Goal: Navigation & Orientation: Find specific page/section

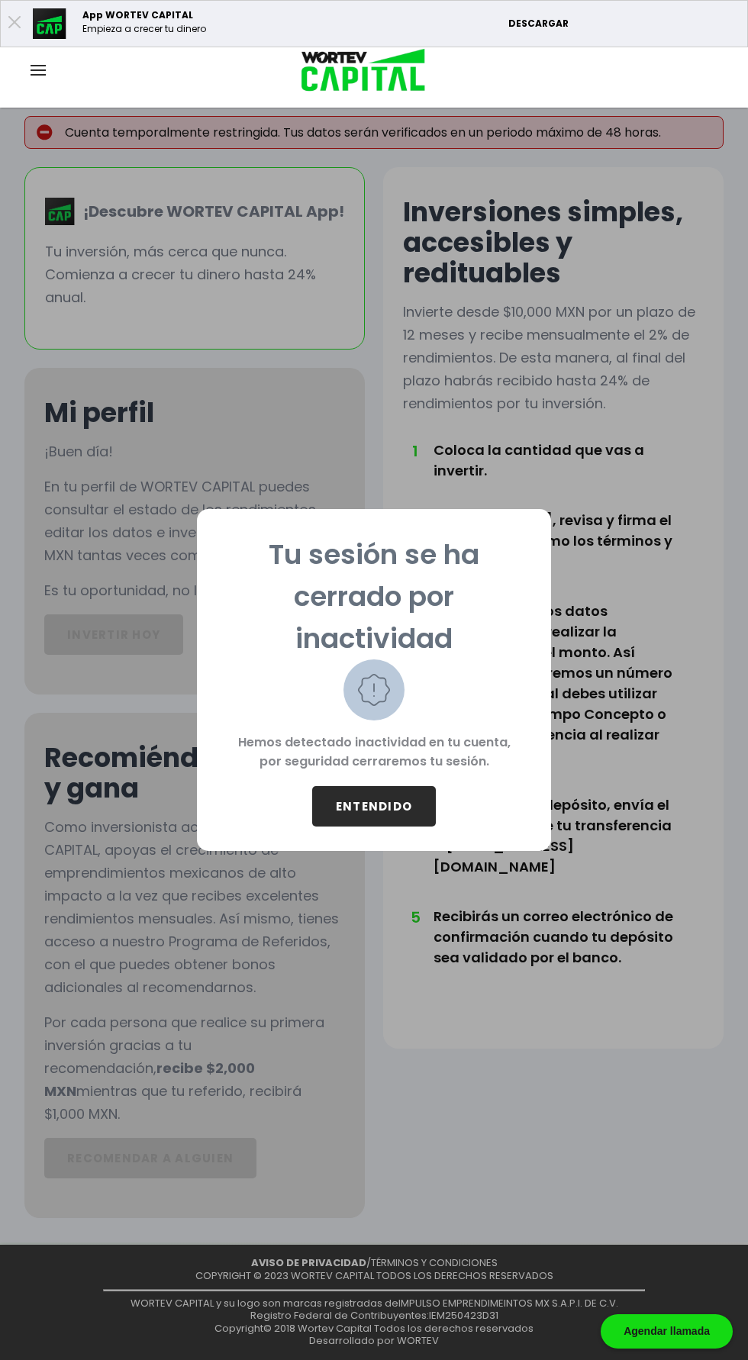
click at [387, 804] on button "ENTENDIDO" at bounding box center [374, 806] width 124 height 40
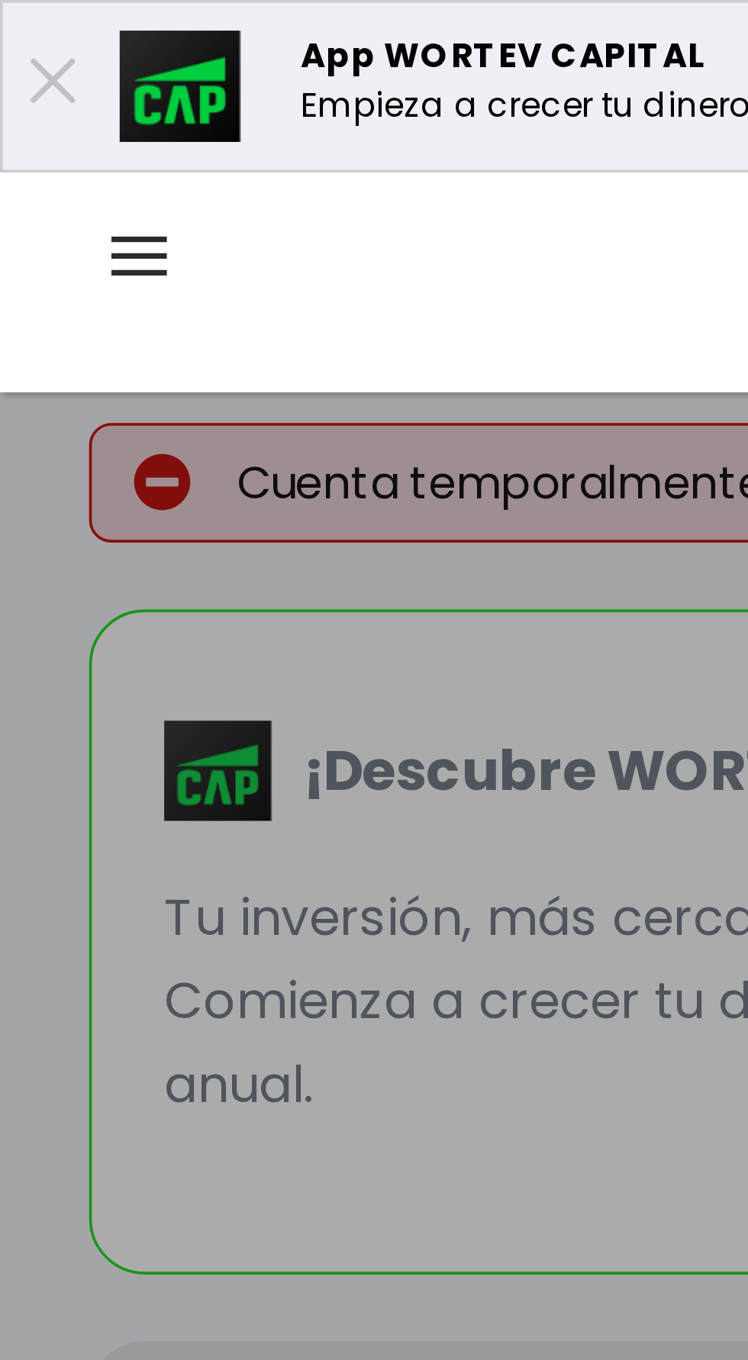
click at [12, 23] on icon at bounding box center [14, 21] width 12 height 12
